Goal: Task Accomplishment & Management: Manage account settings

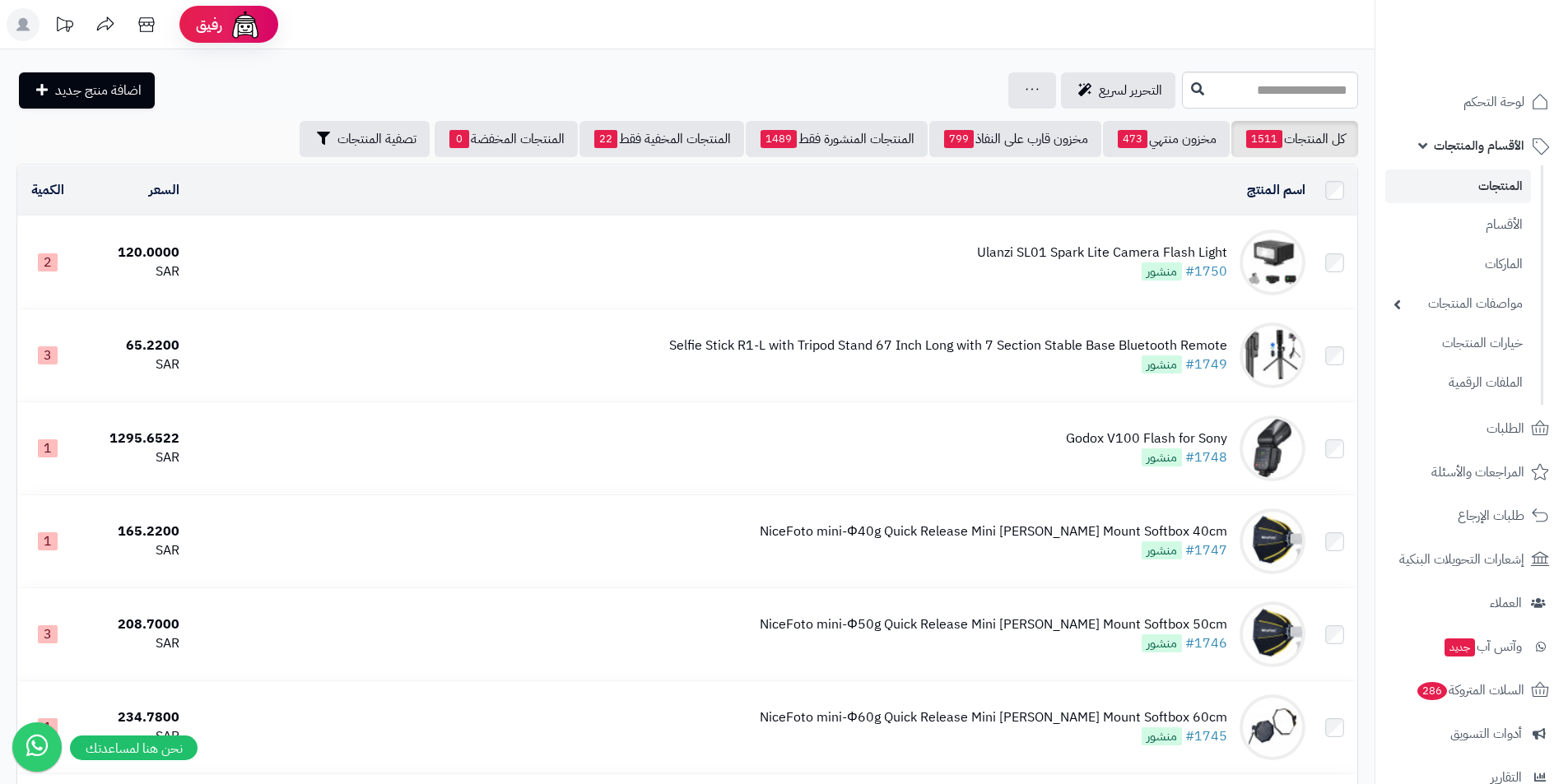
click at [1470, 151] on span "الأقسام والمنتجات" at bounding box center [1478, 146] width 90 height 23
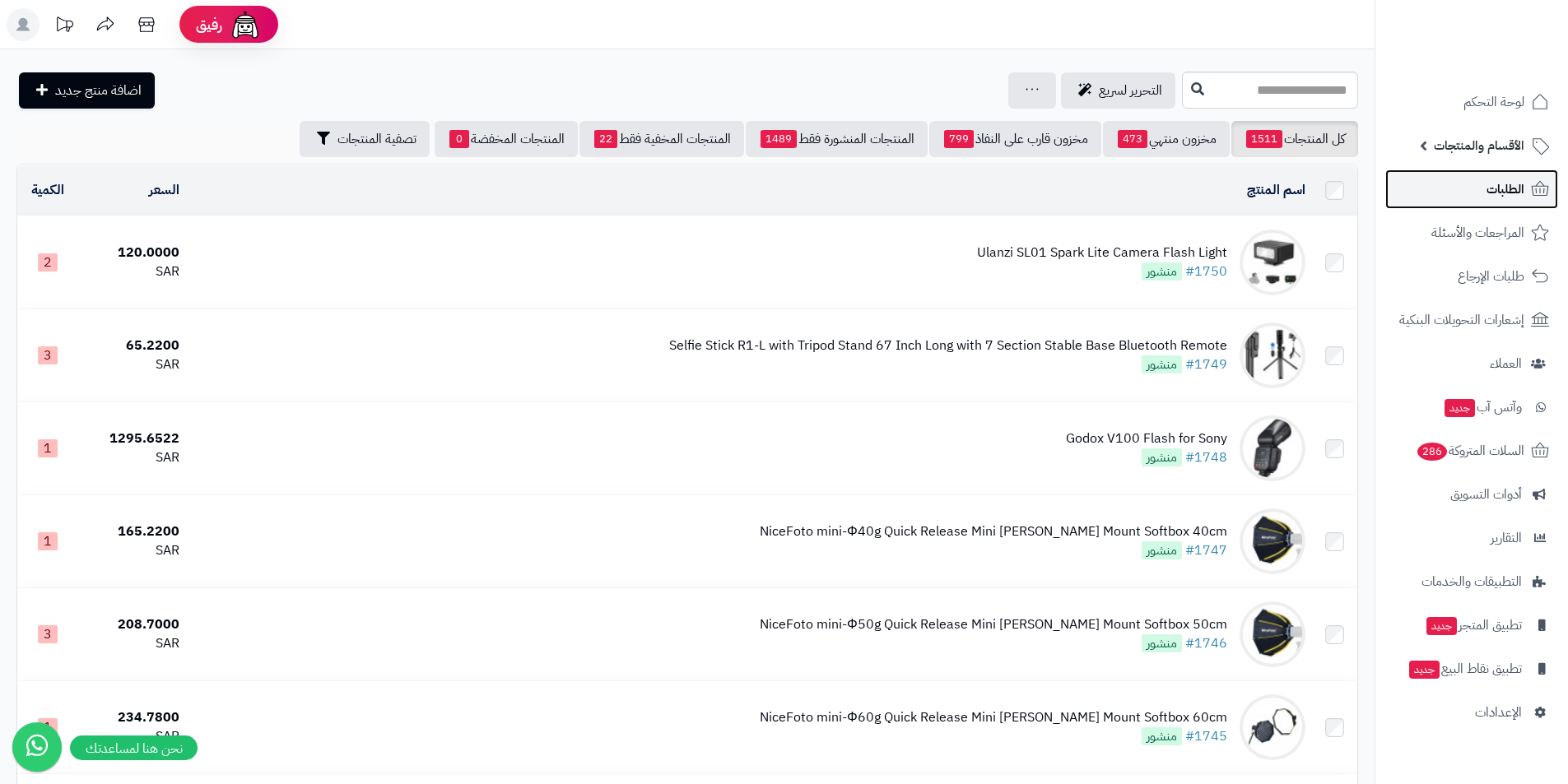
click at [1483, 184] on link "الطلبات" at bounding box center [1472, 189] width 173 height 40
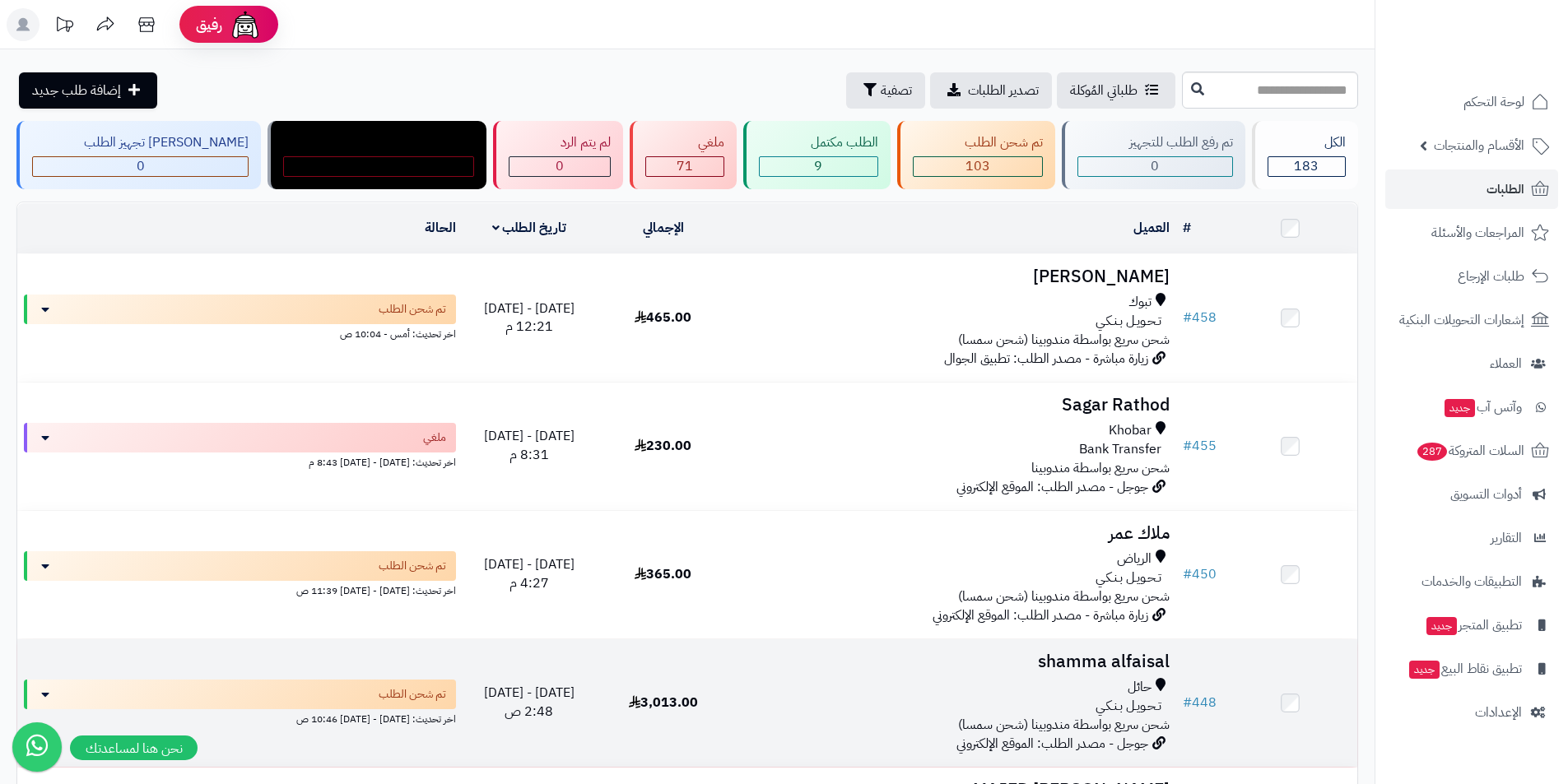
scroll to position [82, 0]
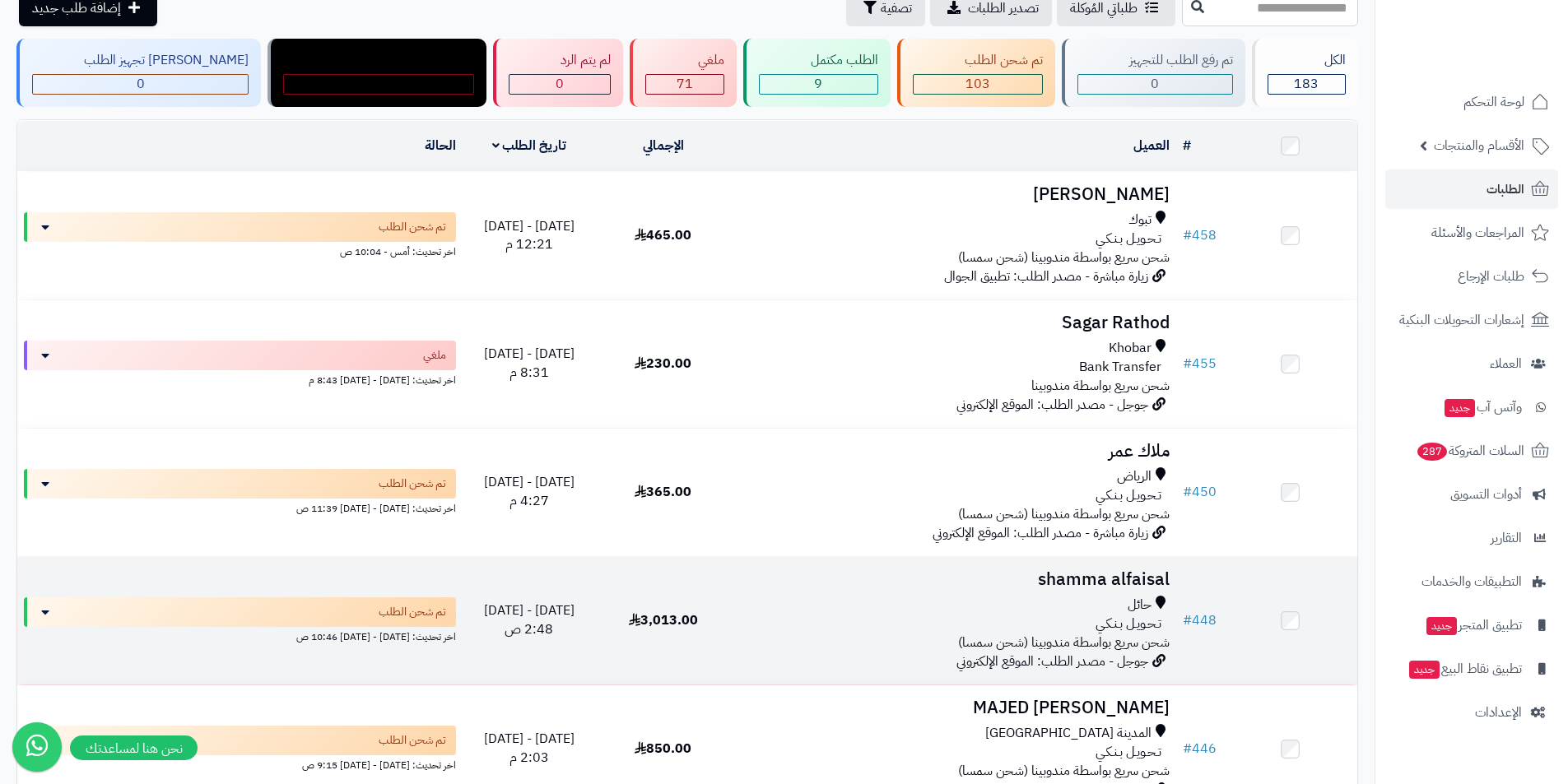
click at [1081, 575] on h3 "shamma alfaisal" at bounding box center [953, 579] width 433 height 19
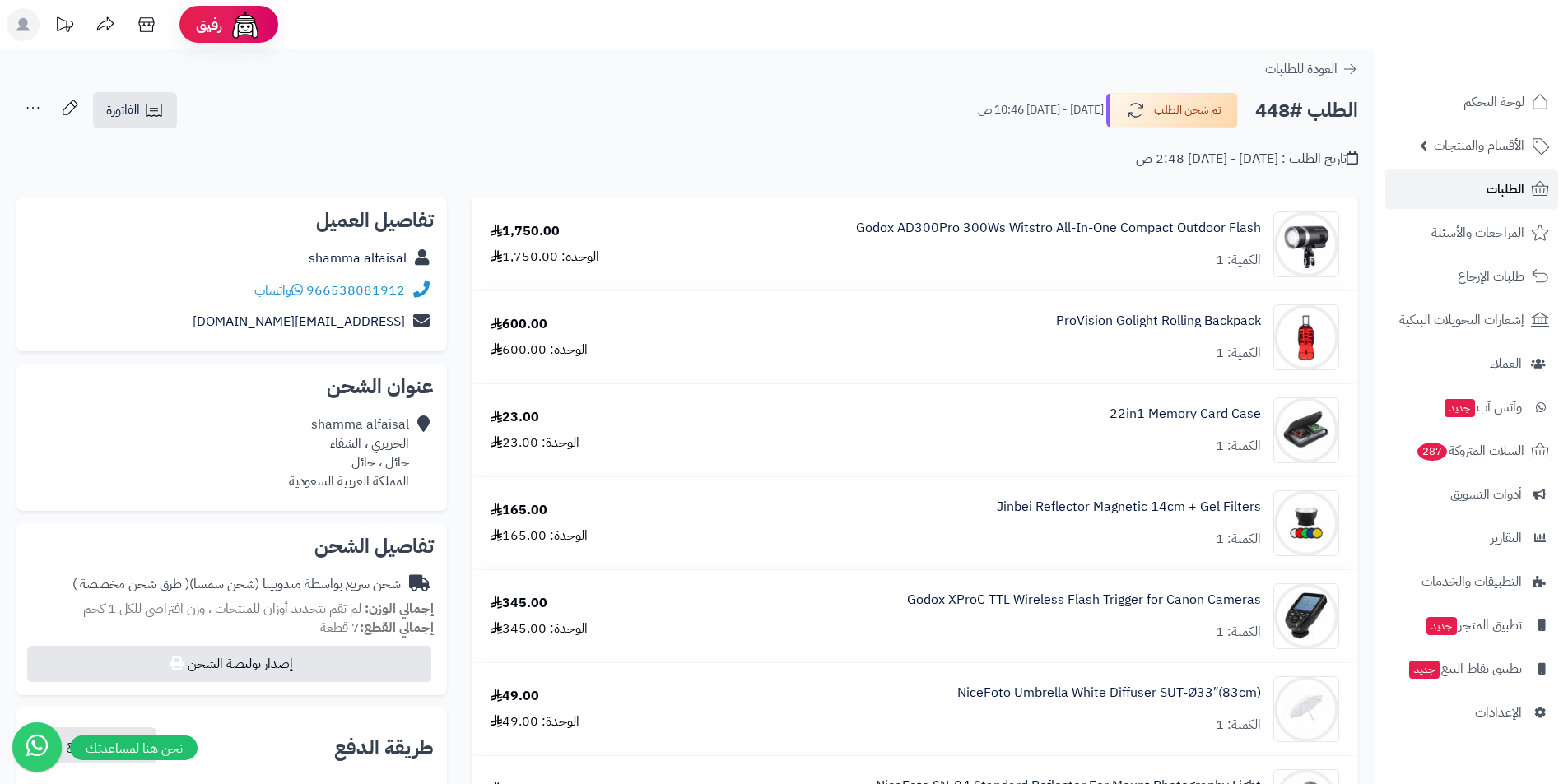
click at [1487, 192] on span "الطلبات" at bounding box center [1506, 189] width 38 height 23
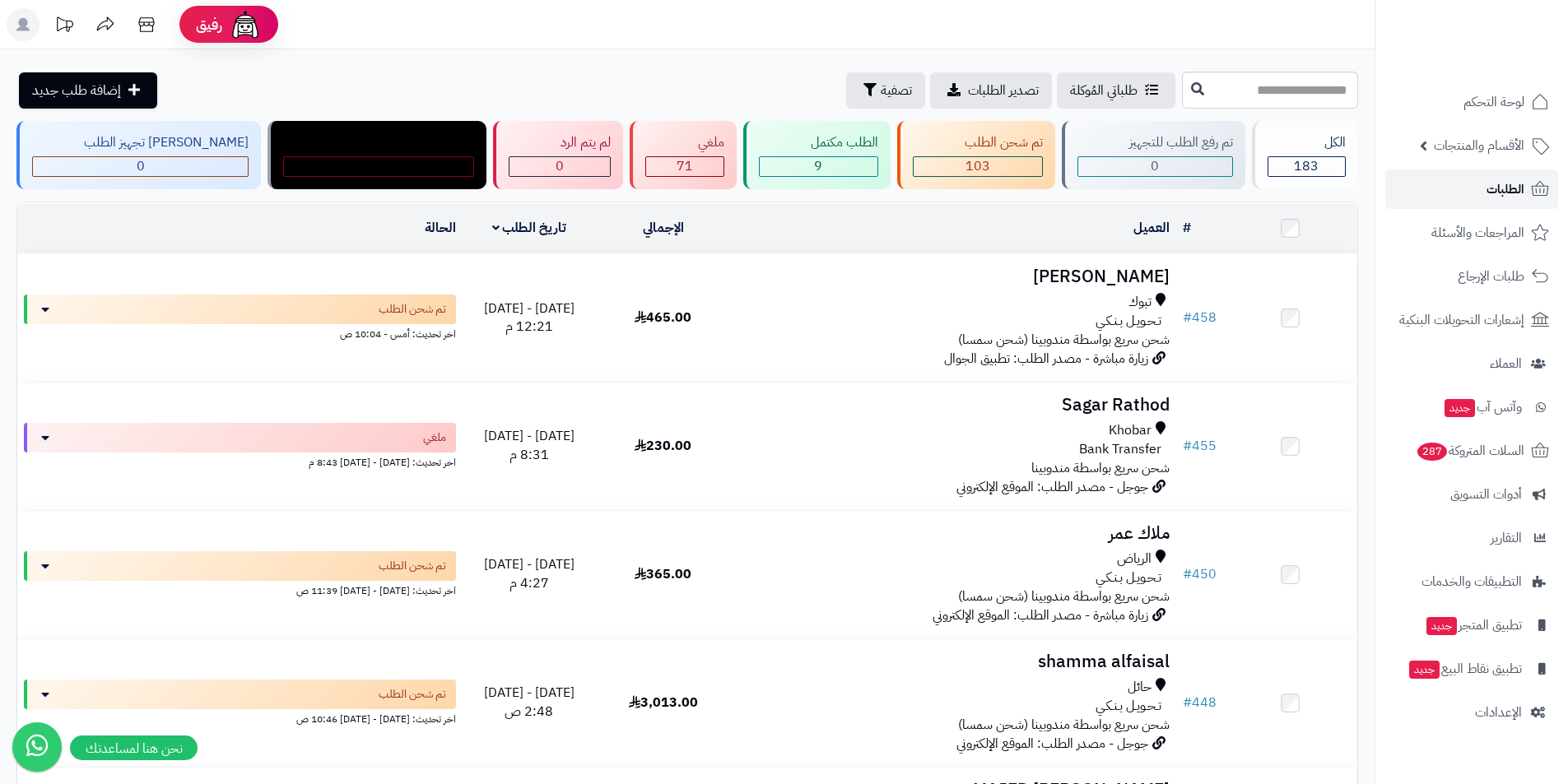
click at [1494, 188] on span "الطلبات" at bounding box center [1506, 189] width 38 height 23
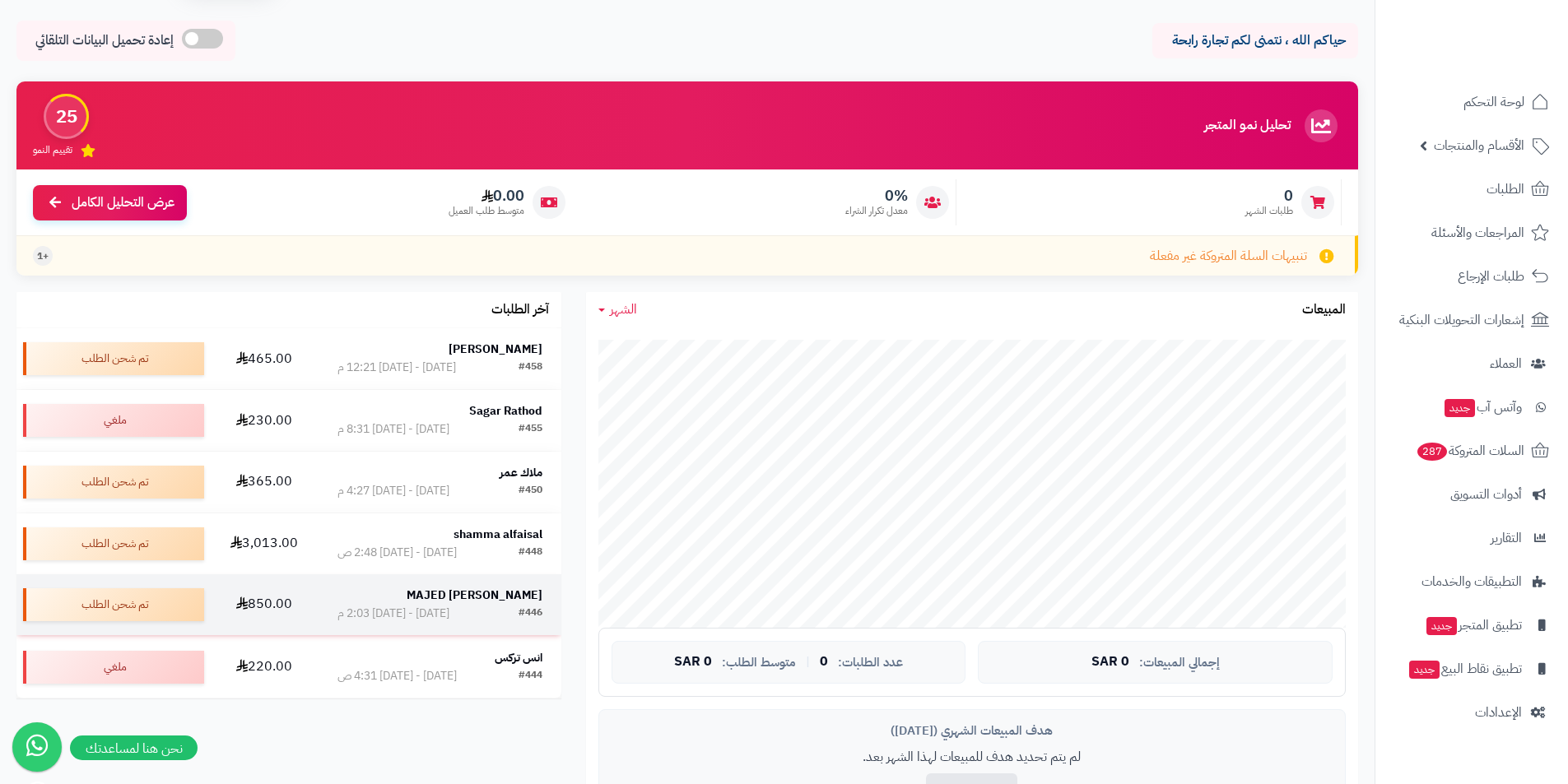
scroll to position [82, 0]
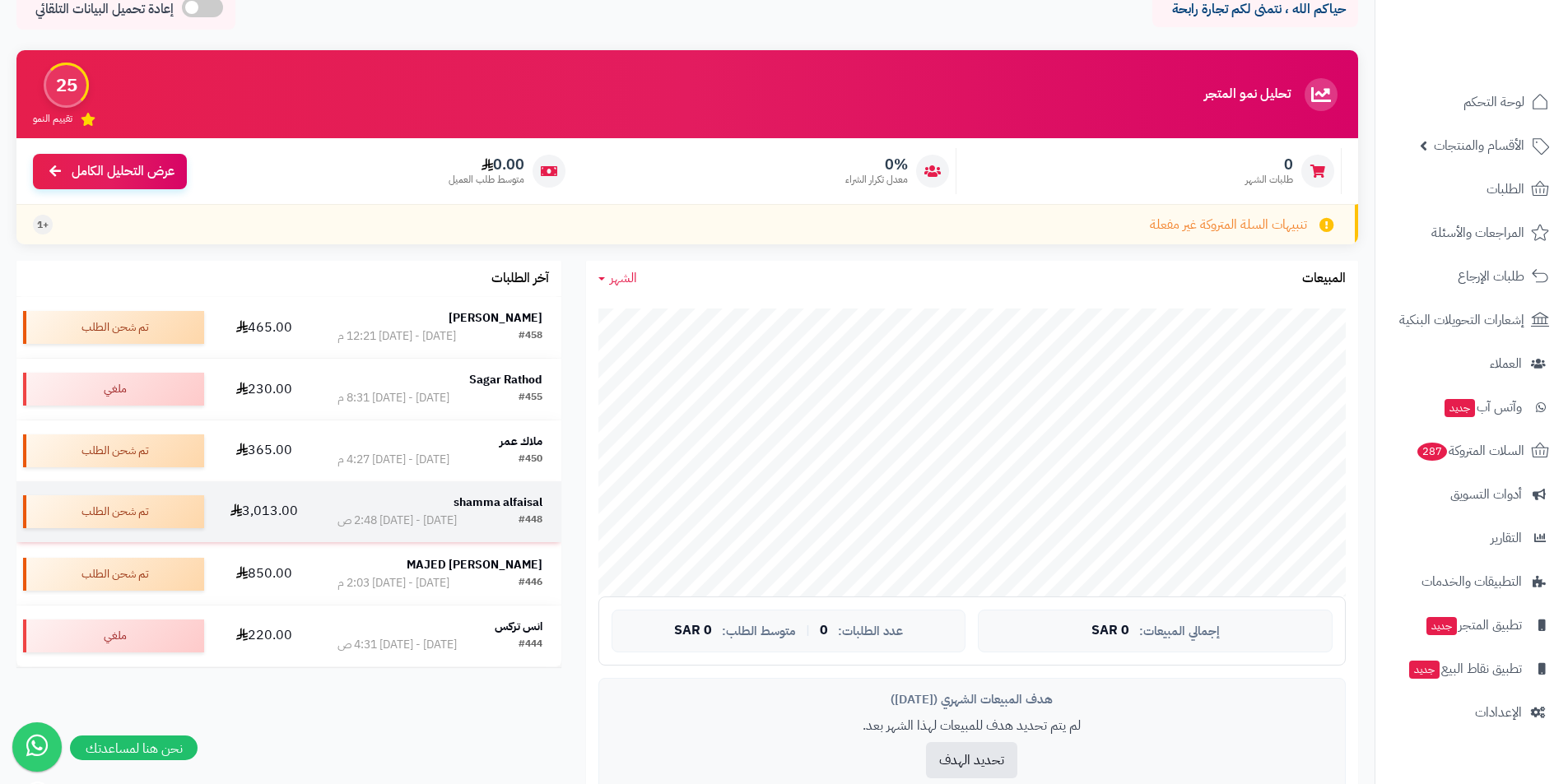
click at [473, 497] on strong "shamma alfaisal" at bounding box center [498, 502] width 89 height 17
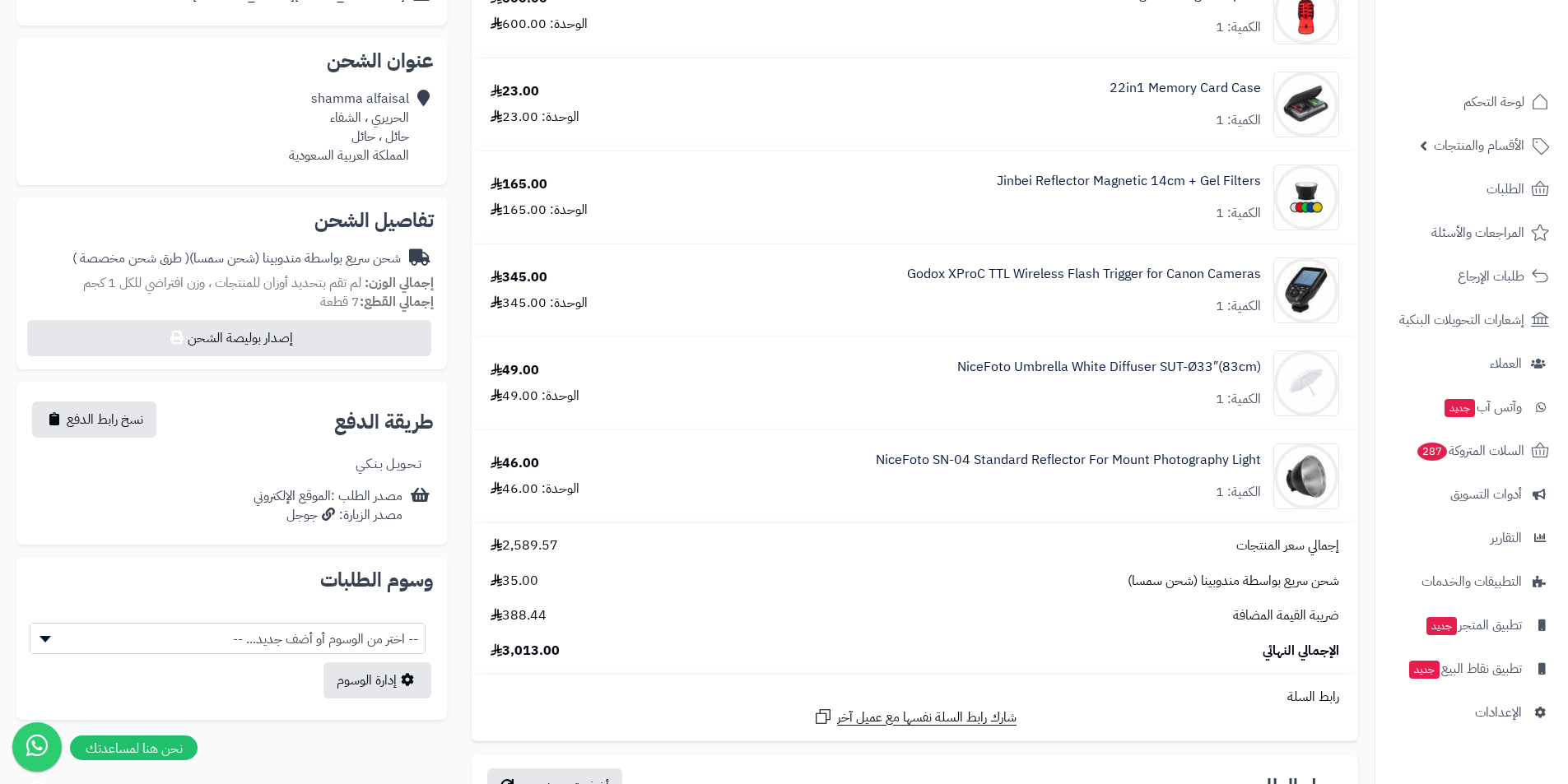
scroll to position [329, 0]
